Goal: Information Seeking & Learning: Learn about a topic

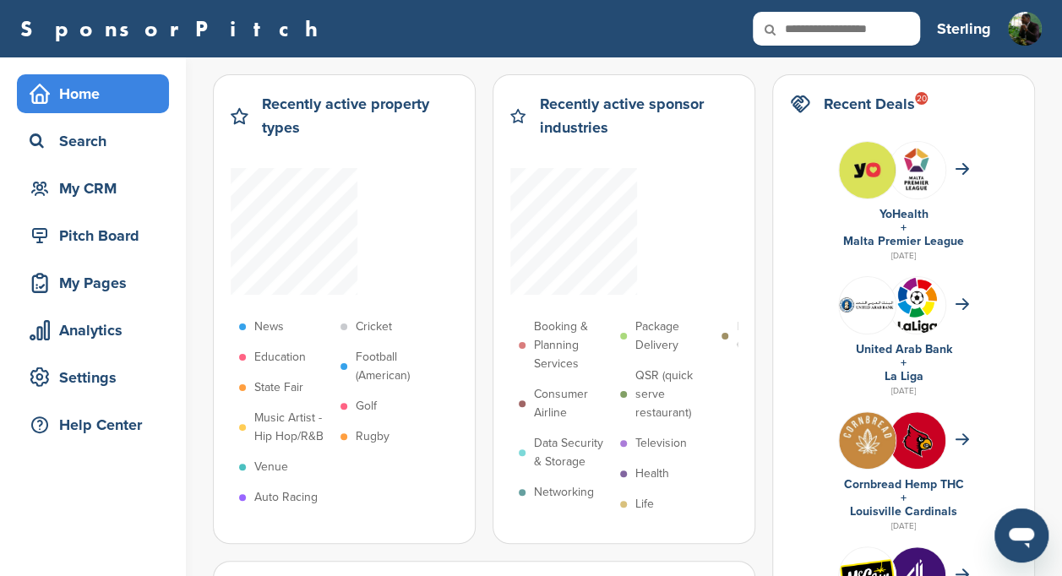
click at [894, 20] on input "text" at bounding box center [836, 29] width 167 height 34
type input "**********"
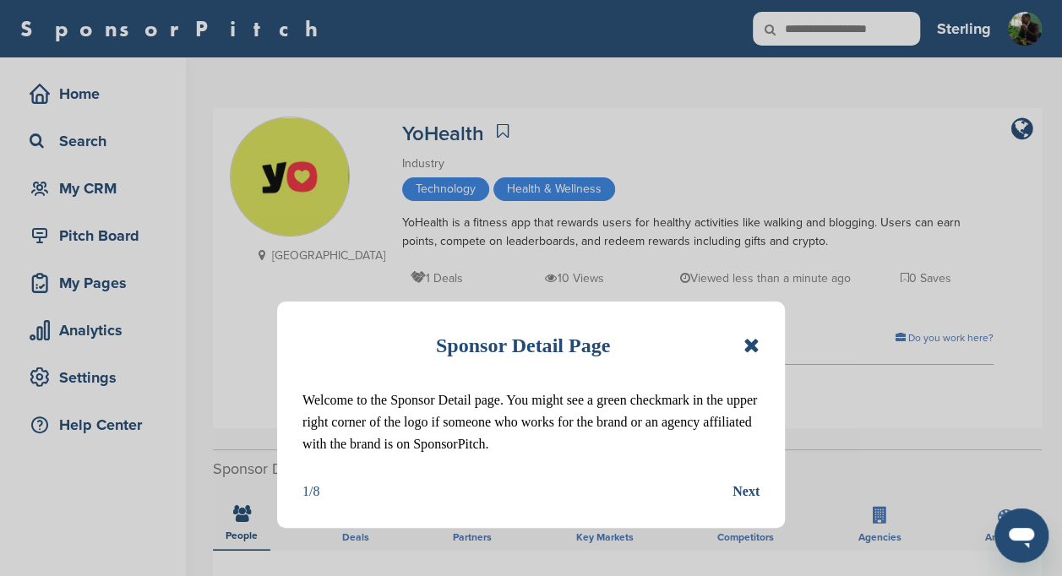
click at [754, 346] on icon at bounding box center [751, 345] width 16 height 20
